Goal: Communication & Community: Answer question/provide support

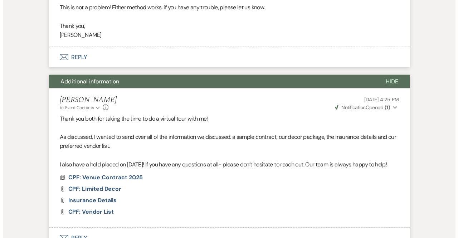
scroll to position [2382, 0]
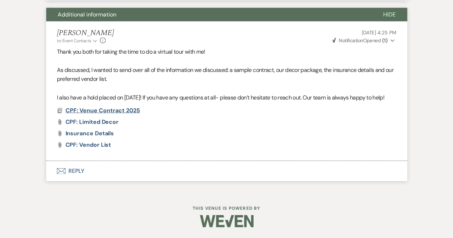
click at [122, 111] on span "CPF: Venue Contract 2025" at bounding box center [102, 111] width 74 height 8
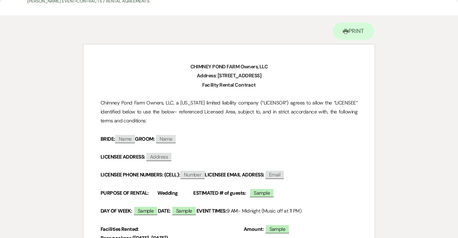
scroll to position [36, 0]
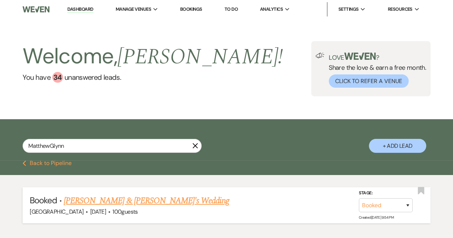
click at [109, 201] on link "Matthew Glynn & Fiance's Wedding" at bounding box center [146, 200] width 165 height 13
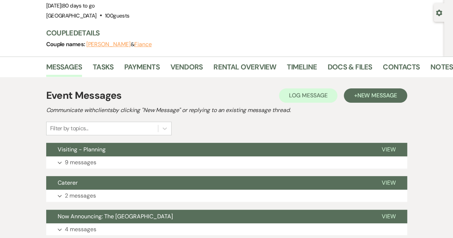
scroll to position [123, 0]
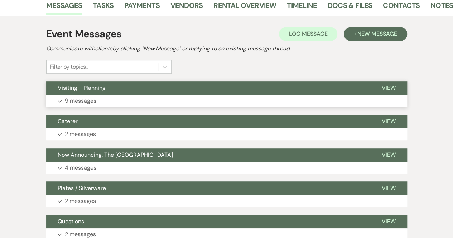
click at [81, 100] on p "9 messages" at bounding box center [80, 100] width 31 height 9
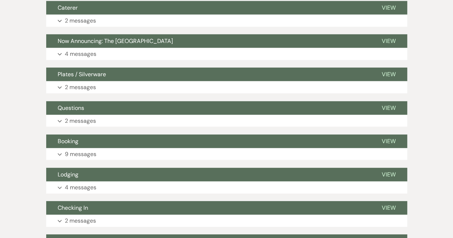
scroll to position [997, 0]
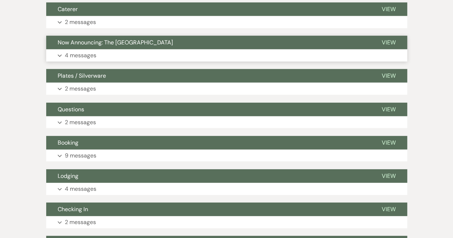
click at [86, 52] on p "4 messages" at bounding box center [80, 55] width 31 height 9
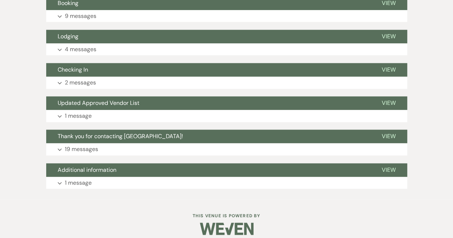
scroll to position [1797, 0]
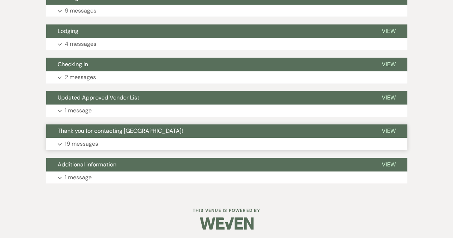
click at [81, 139] on p "19 messages" at bounding box center [81, 143] width 33 height 9
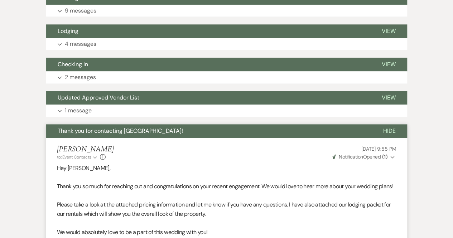
click at [91, 132] on span "Thank you for contacting [GEOGRAPHIC_DATA]!" at bounding box center [120, 131] width 125 height 8
